Goal: Task Accomplishment & Management: Manage account settings

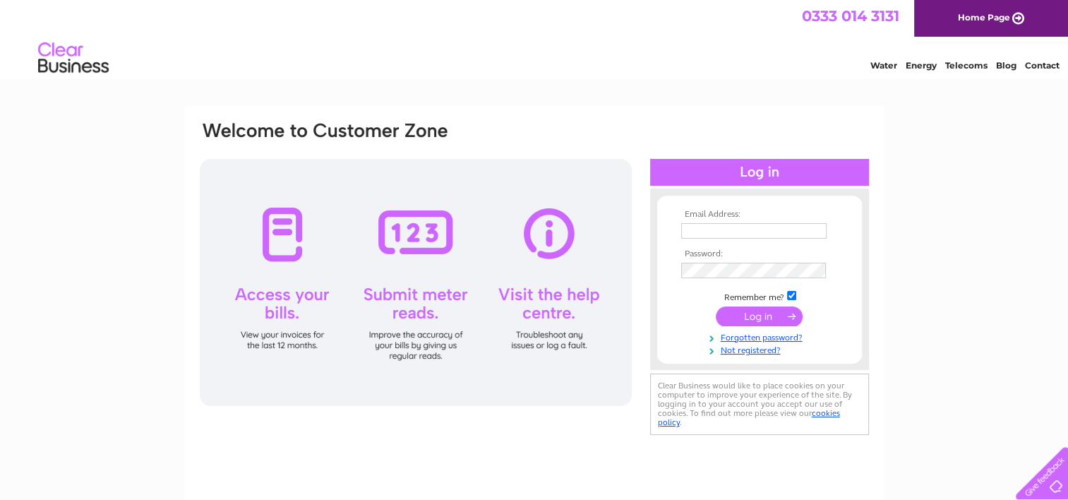
type input "royston@motamail.net"
click at [1018, 246] on div "Email Address: royston@motamail.net Password:" at bounding box center [534, 424] width 1068 height 637
click at [760, 314] on input "submit" at bounding box center [759, 316] width 87 height 20
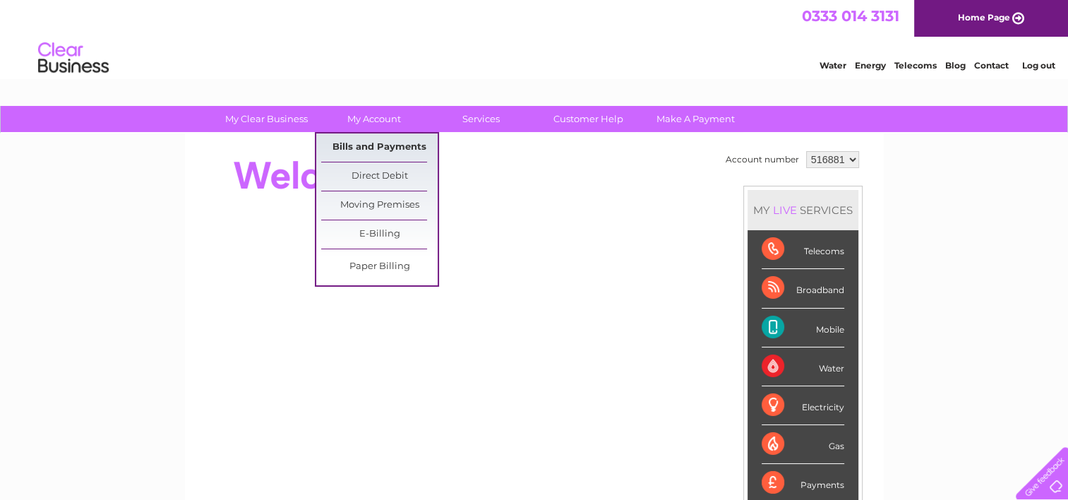
click at [384, 140] on link "Bills and Payments" at bounding box center [379, 147] width 116 height 28
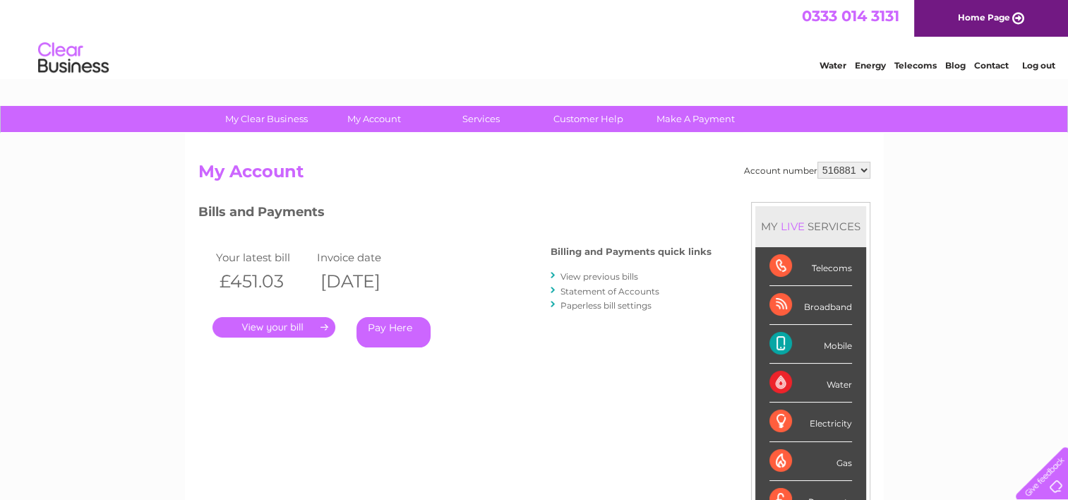
click at [821, 262] on div "Telecoms" at bounding box center [811, 266] width 83 height 39
click at [707, 119] on link "Make A Payment" at bounding box center [696, 119] width 116 height 26
click at [835, 267] on div "Telecoms" at bounding box center [811, 266] width 83 height 39
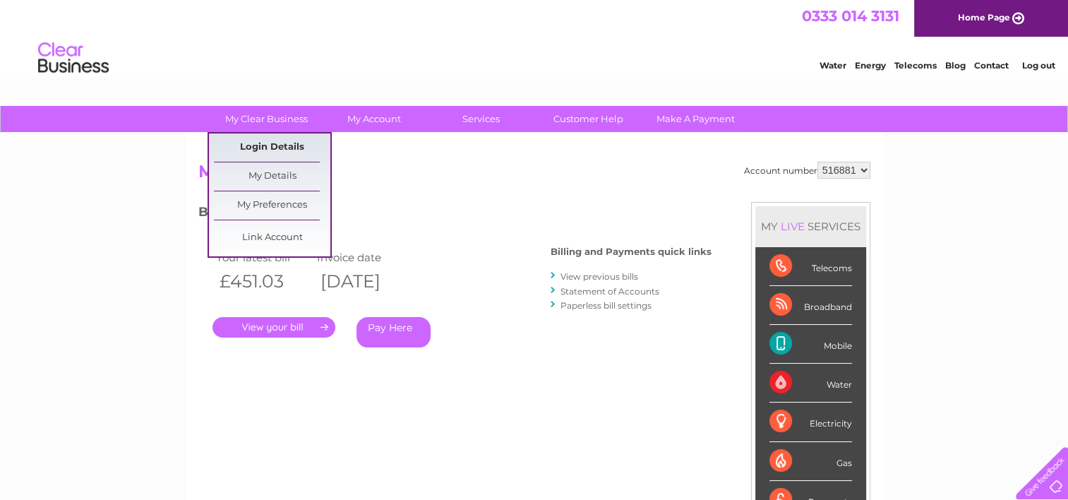
click at [265, 143] on link "Login Details" at bounding box center [272, 147] width 116 height 28
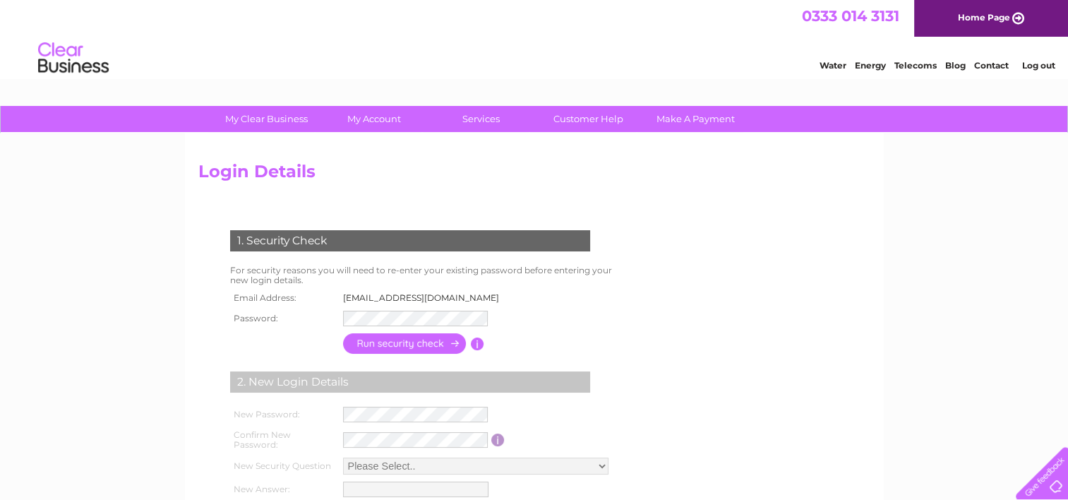
click at [70, 61] on img at bounding box center [73, 58] width 72 height 43
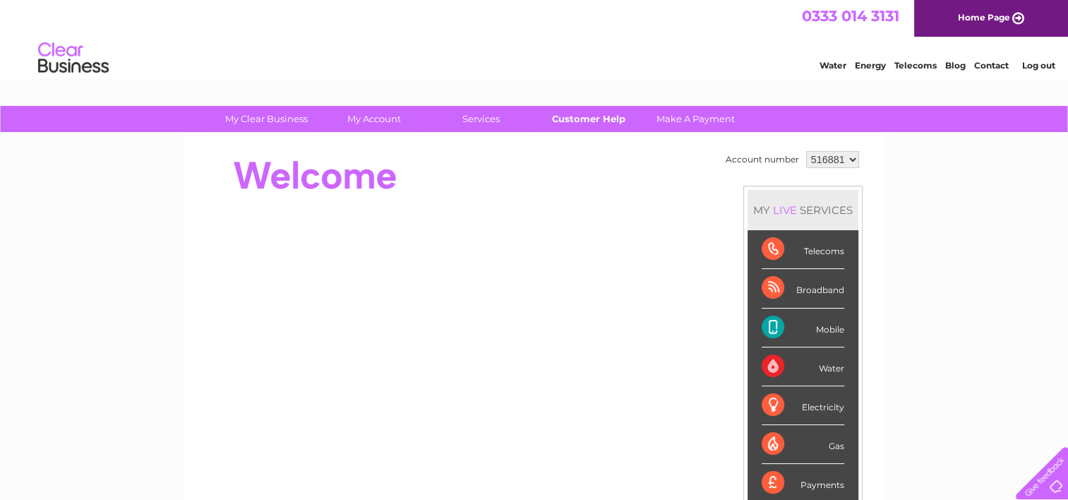
click at [593, 121] on link "Customer Help" at bounding box center [588, 119] width 116 height 26
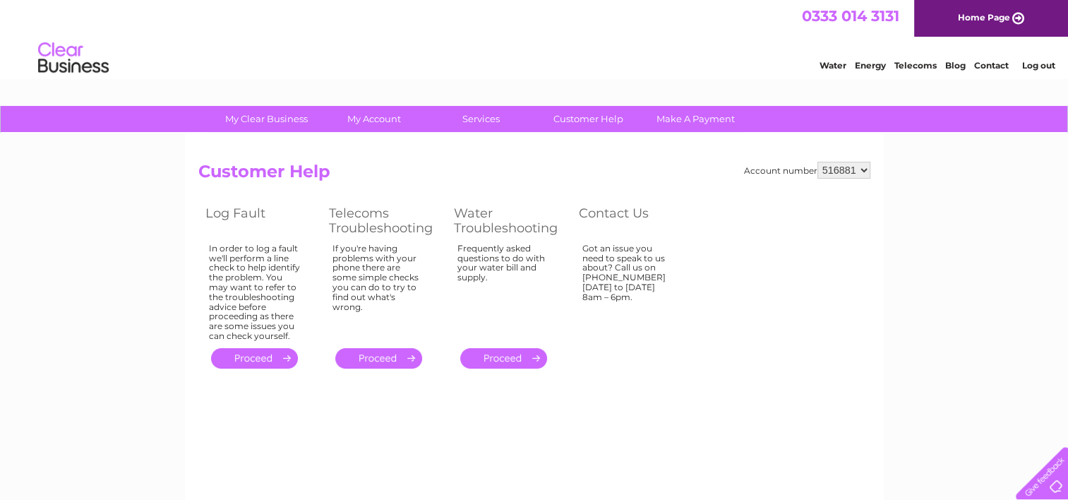
click at [276, 357] on link "." at bounding box center [254, 358] width 87 height 20
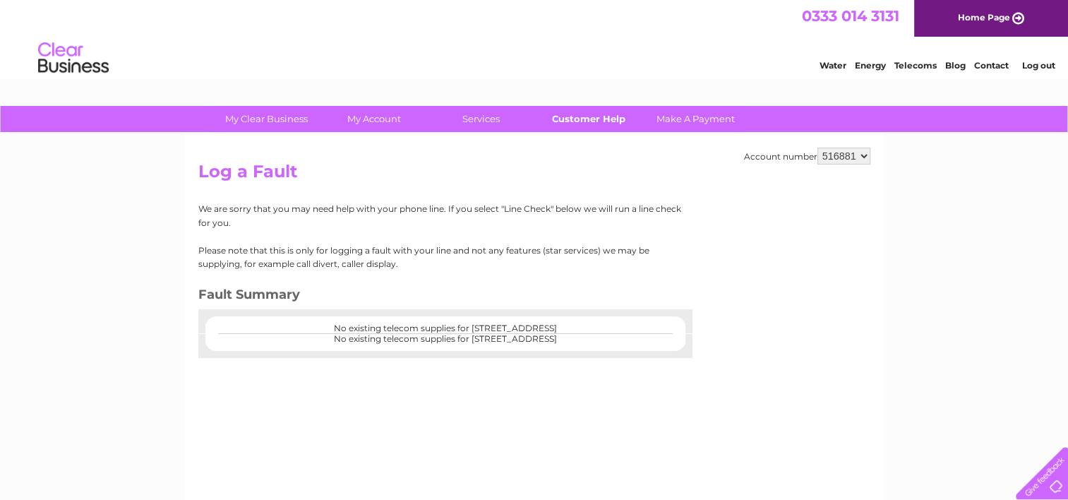
click at [587, 117] on link "Customer Help" at bounding box center [588, 119] width 116 height 26
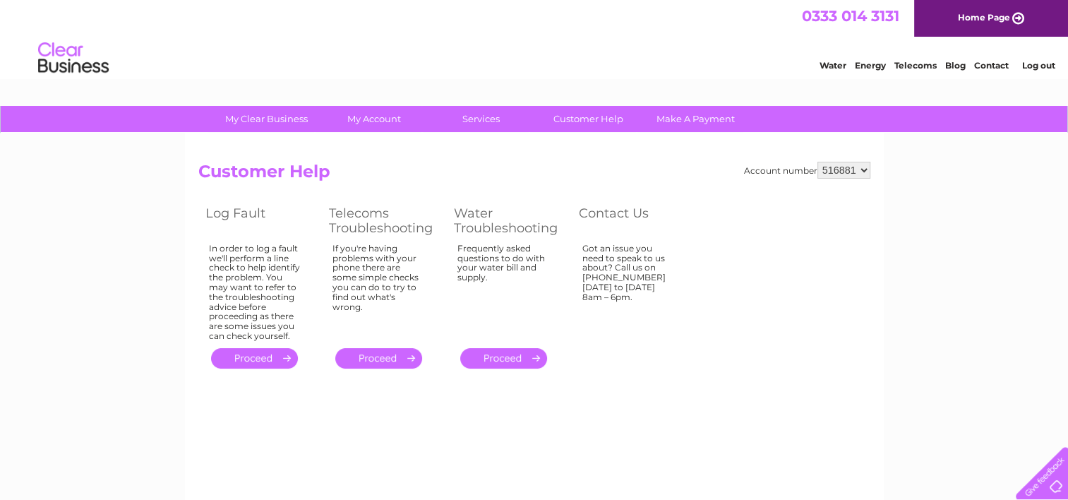
click at [409, 357] on link "." at bounding box center [378, 358] width 87 height 20
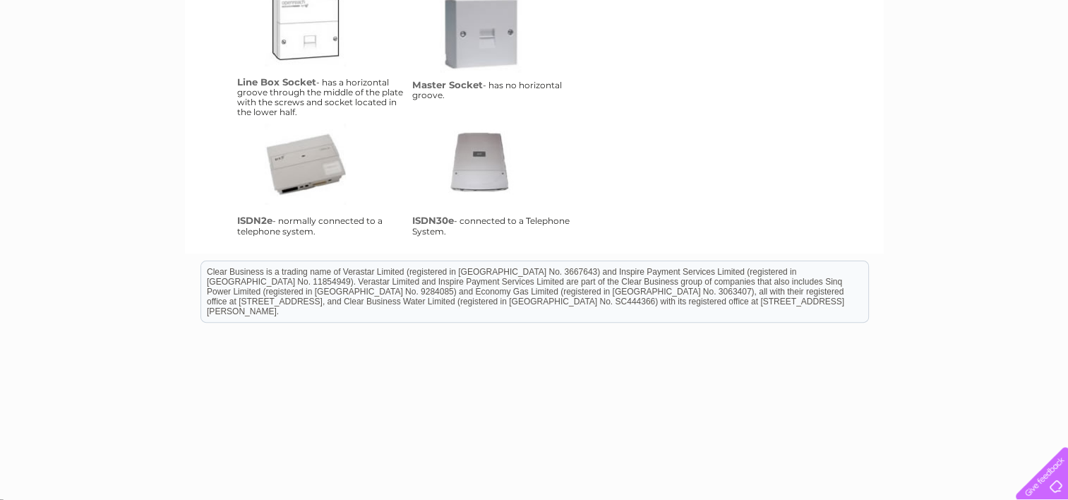
scroll to position [390, 0]
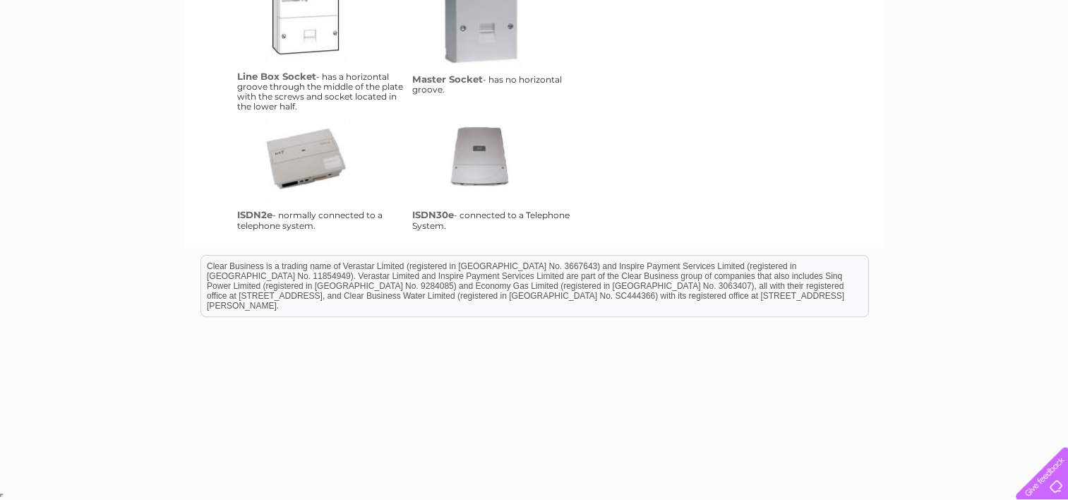
click at [309, 162] on link "isdn2e" at bounding box center [321, 174] width 113 height 113
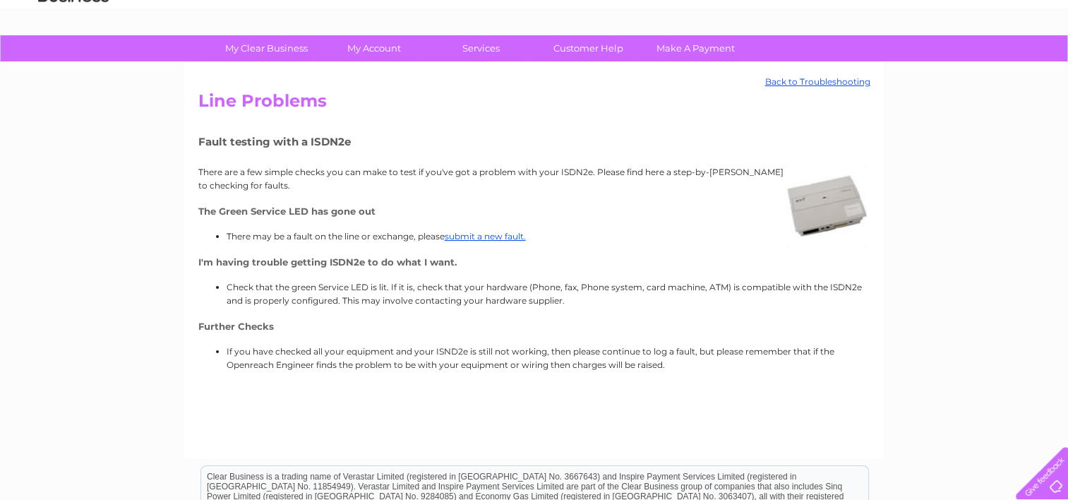
scroll to position [71, 0]
click at [588, 50] on link "Customer Help" at bounding box center [588, 48] width 116 height 26
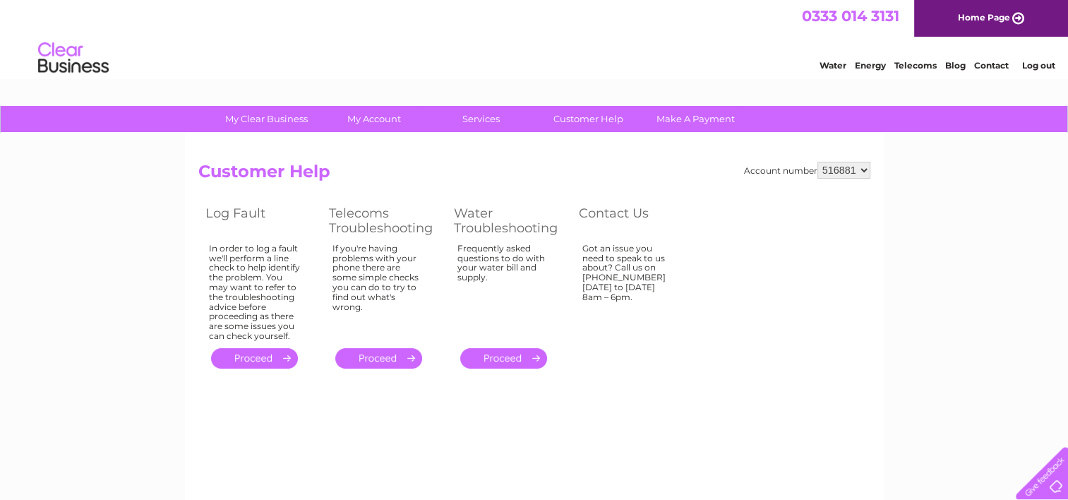
click at [265, 359] on link "." at bounding box center [254, 358] width 87 height 20
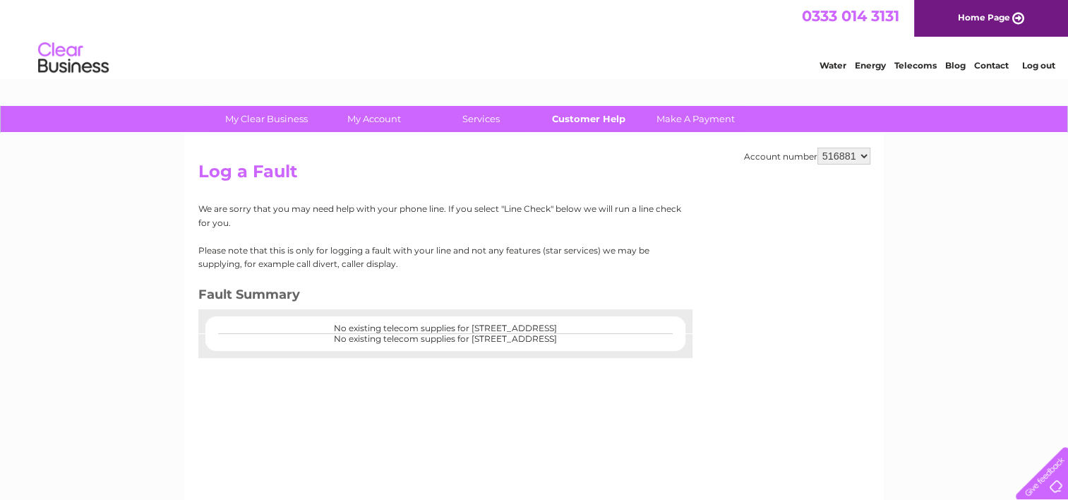
click at [594, 118] on link "Customer Help" at bounding box center [588, 119] width 116 height 26
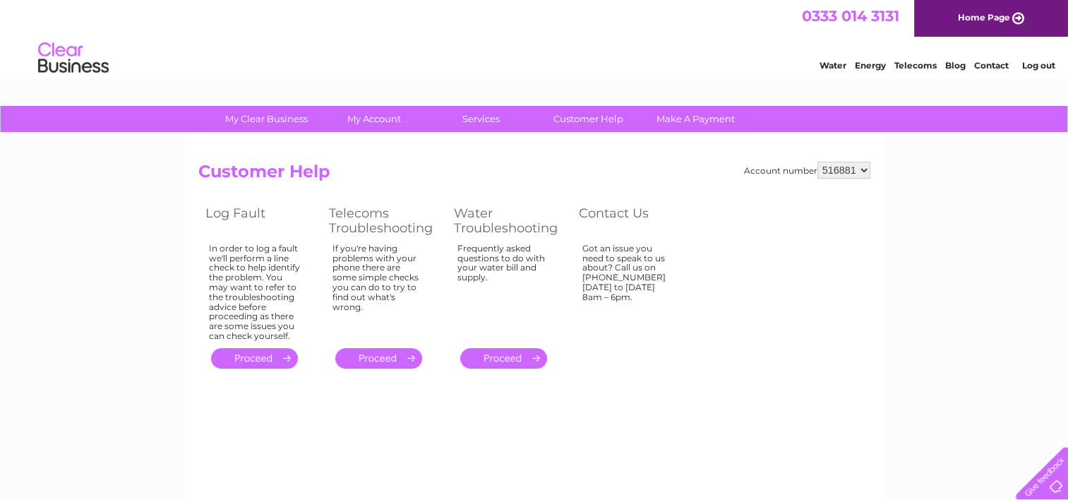
click at [1053, 471] on div at bounding box center [1039, 470] width 58 height 58
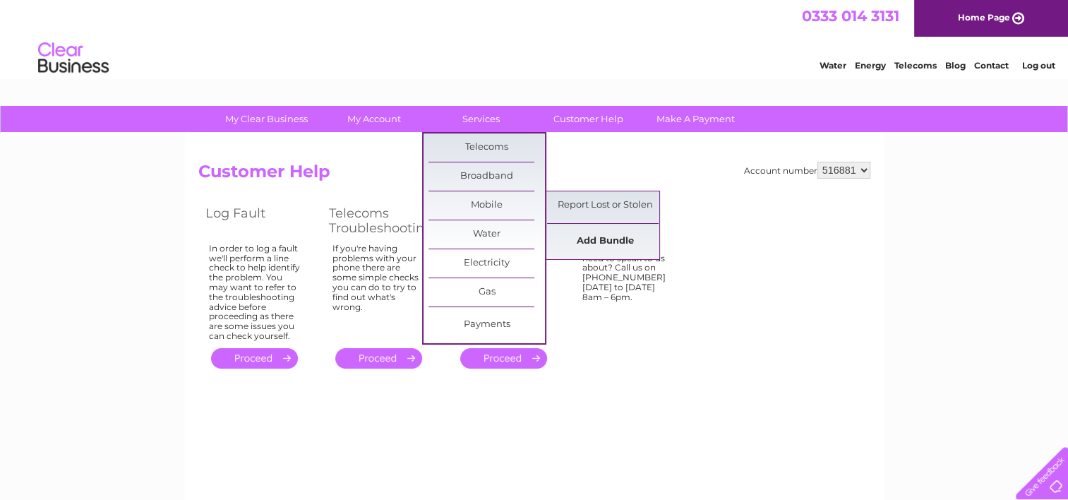
click at [589, 237] on link "Add Bundle" at bounding box center [605, 241] width 116 height 28
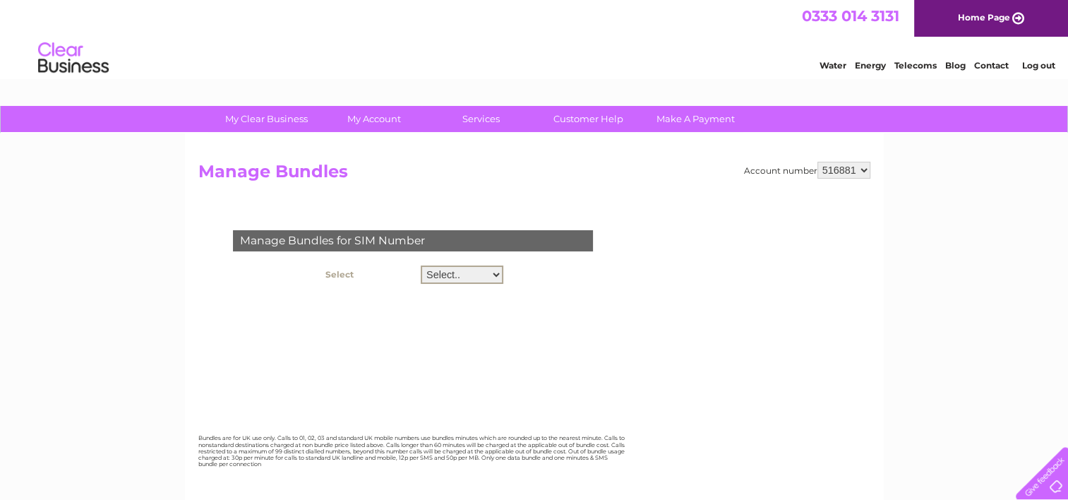
click at [496, 274] on select "Select.. 07752397630" at bounding box center [462, 274] width 83 height 18
select select "128436"
click at [421, 265] on select "Select.. 07752397630" at bounding box center [462, 274] width 83 height 18
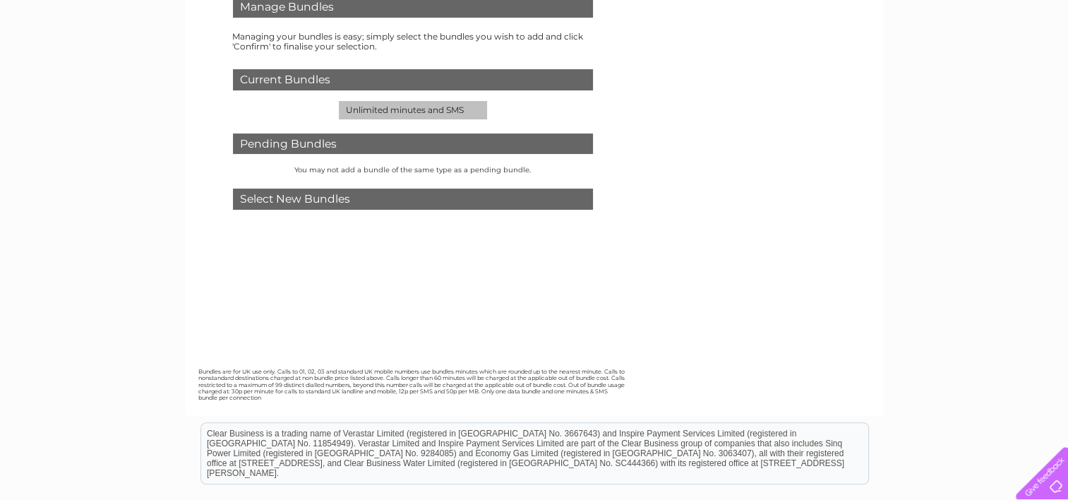
scroll to position [282, 0]
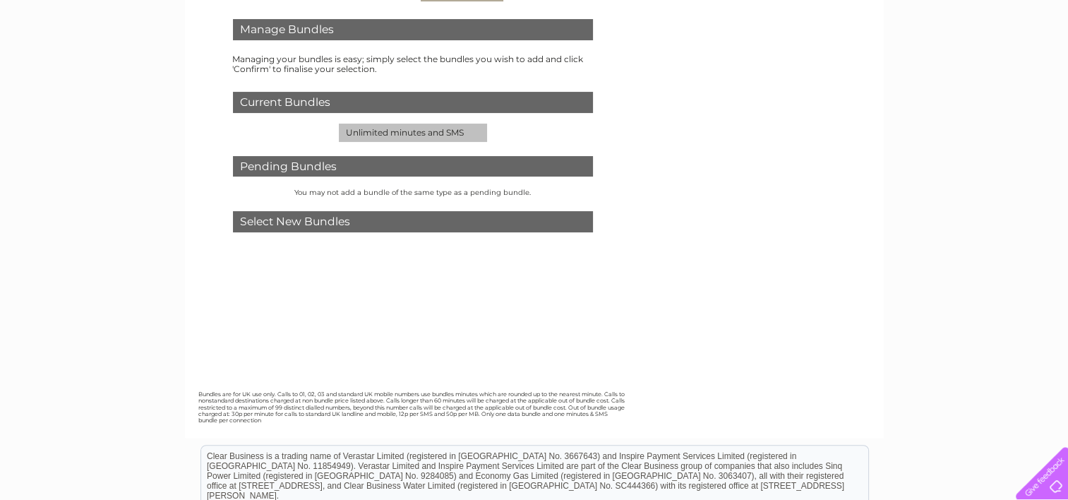
click at [441, 226] on div "Select New Bundles" at bounding box center [413, 221] width 360 height 21
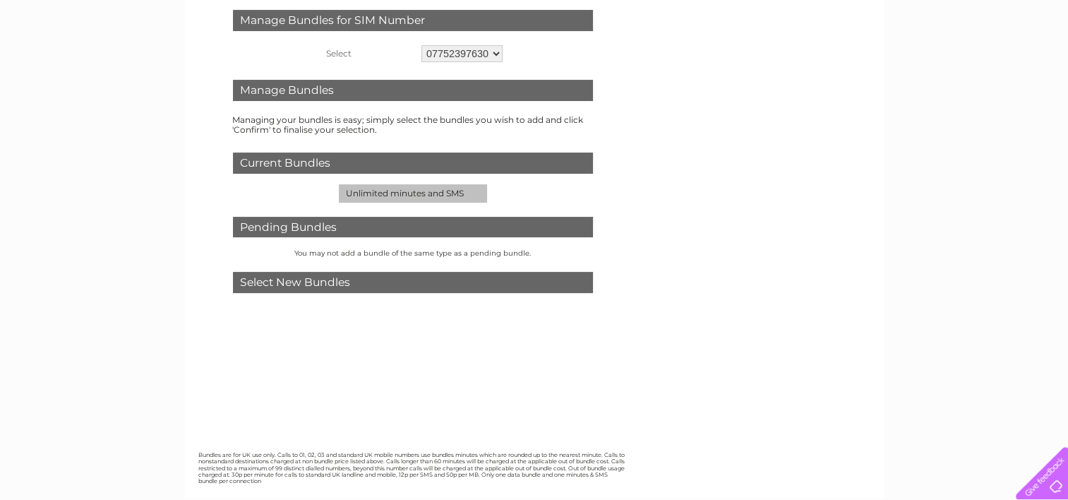
scroll to position [0, 0]
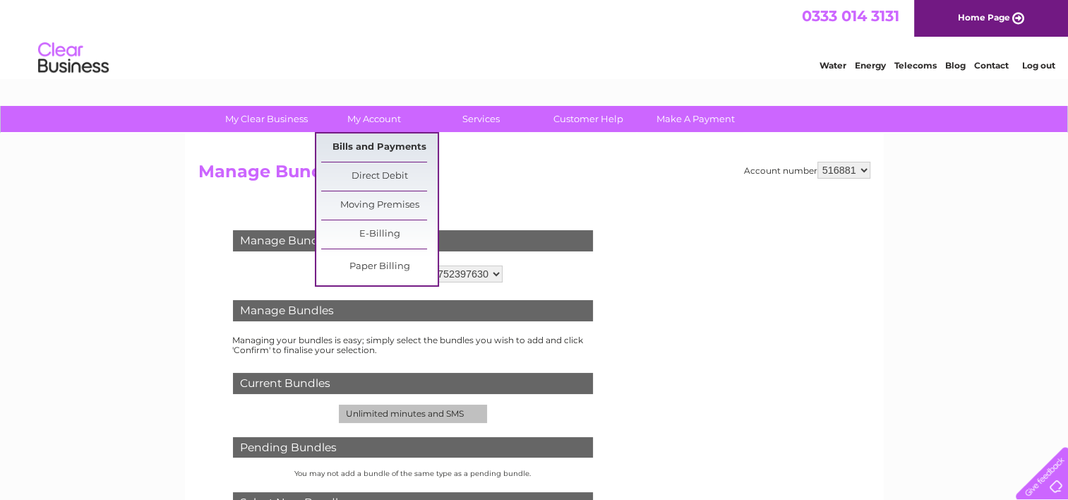
click at [382, 140] on link "Bills and Payments" at bounding box center [379, 147] width 116 height 28
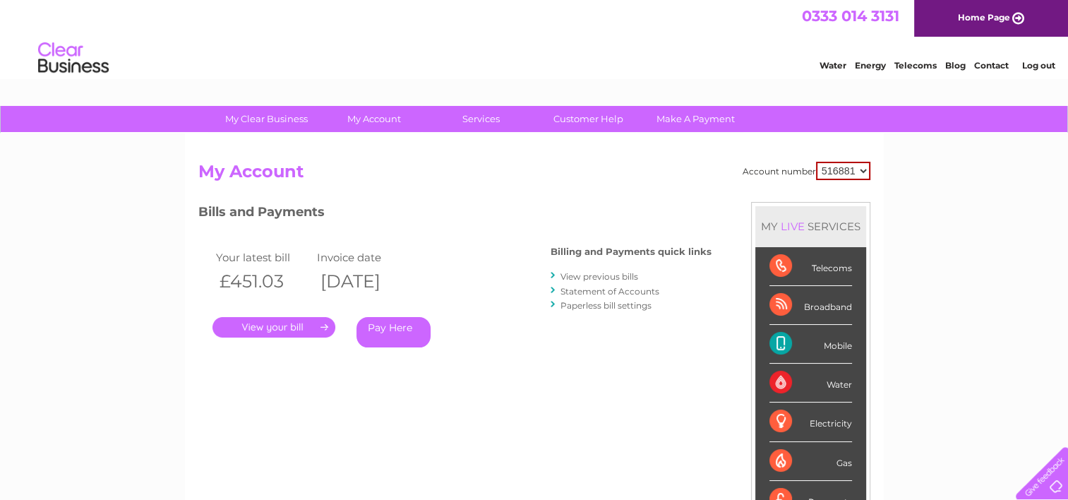
click at [302, 328] on link "." at bounding box center [274, 327] width 123 height 20
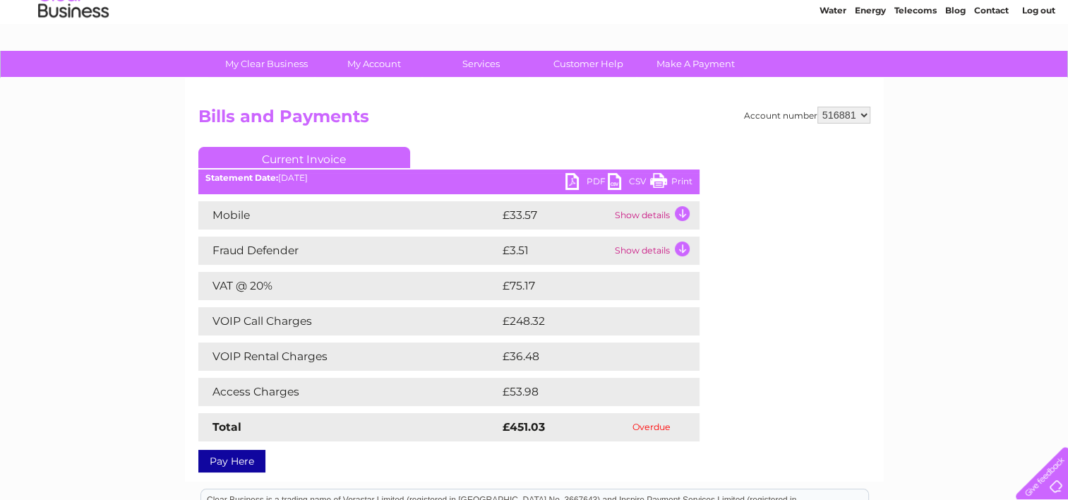
scroll to position [141, 0]
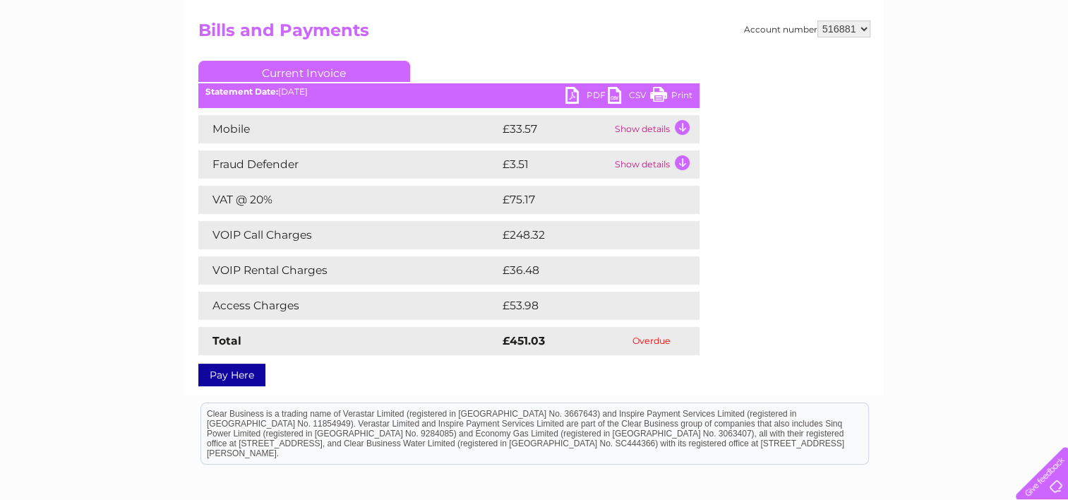
click at [573, 94] on link "PDF" at bounding box center [587, 97] width 42 height 20
